Goal: Transaction & Acquisition: Subscribe to service/newsletter

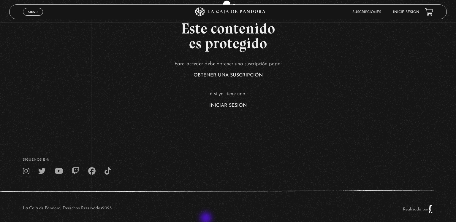
scroll to position [145, 0]
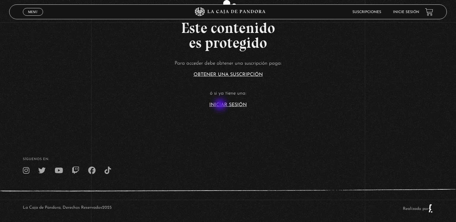
click at [221, 105] on link "Iniciar Sesión" at bounding box center [227, 105] width 37 height 5
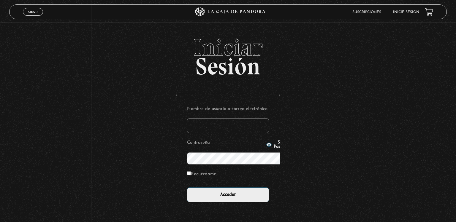
click at [221, 118] on input "Nombre de usuario o correo electrónico" at bounding box center [228, 125] width 82 height 15
type input "jessicamoyaguido@gmail.com"
click at [266, 148] on span "button" at bounding box center [269, 145] width 6 height 6
click at [187, 170] on label "Recuérdame" at bounding box center [201, 174] width 29 height 9
click at [187, 172] on input "Recuérdame" at bounding box center [189, 174] width 4 height 4
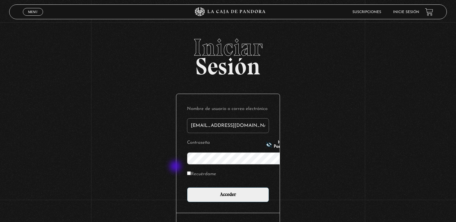
checkbox input "true"
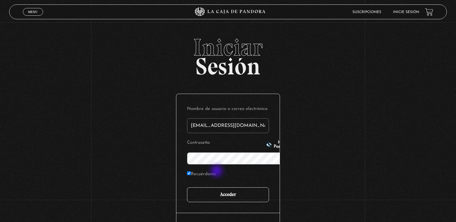
click at [217, 188] on input "Acceder" at bounding box center [228, 195] width 82 height 15
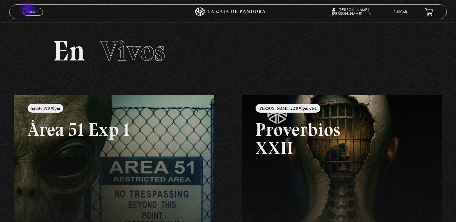
click at [28, 10] on span "Menu" at bounding box center [33, 12] width 10 height 4
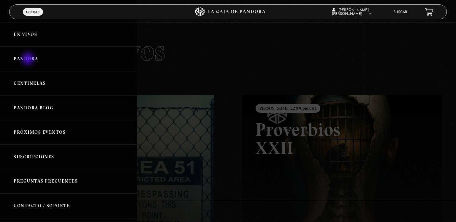
click at [28, 59] on link "Pandora" at bounding box center [68, 59] width 137 height 25
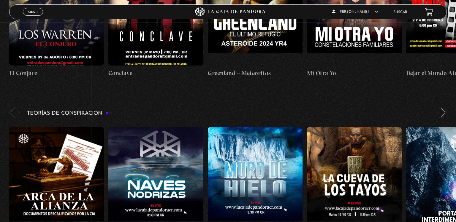
scroll to position [873, 0]
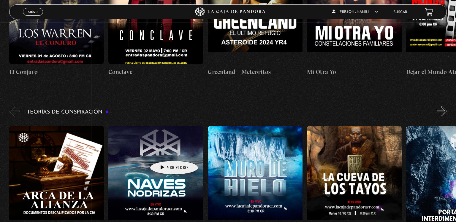
click at [165, 152] on figure at bounding box center [155, 179] width 95 height 107
